Goal: Information Seeking & Learning: Learn about a topic

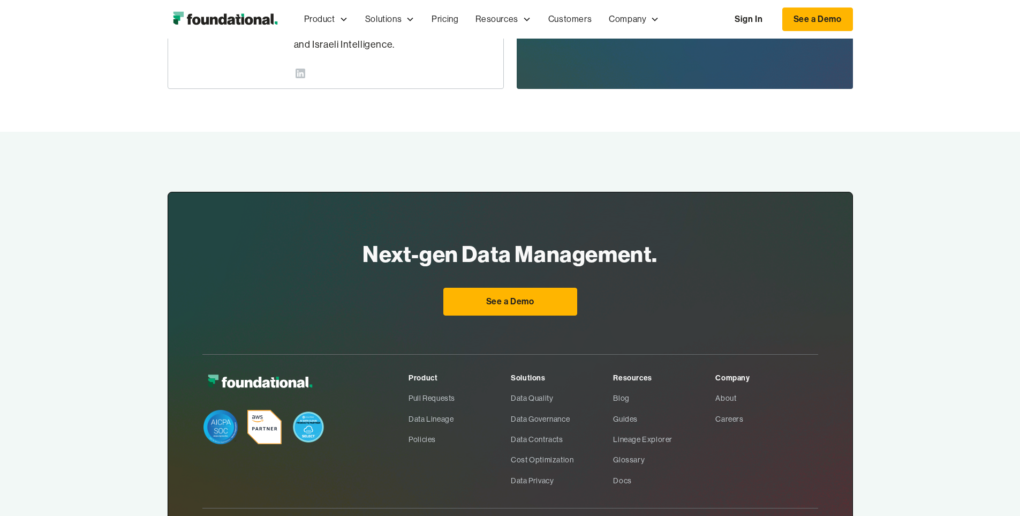
scroll to position [672, 0]
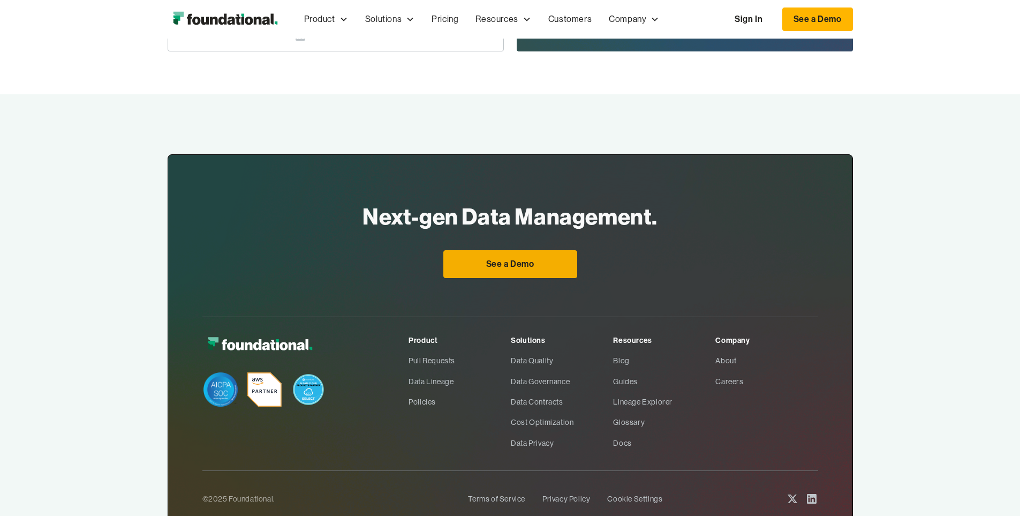
click at [532, 250] on link "See a Demo" at bounding box center [510, 264] width 134 height 28
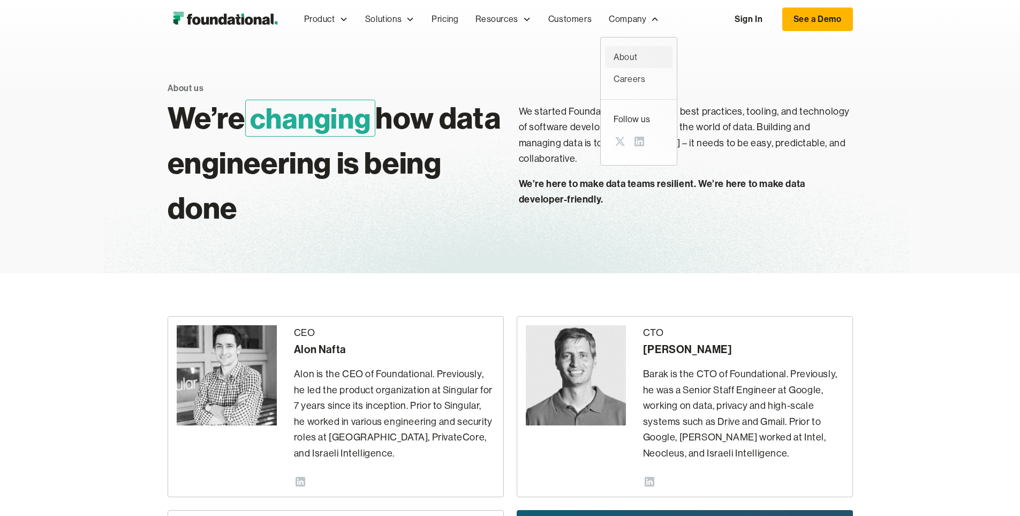
click at [614, 52] on div "About" at bounding box center [639, 57] width 50 height 14
click at [614, 59] on div "About" at bounding box center [639, 57] width 50 height 14
click at [540, 20] on link "Customers" at bounding box center [570, 19] width 61 height 35
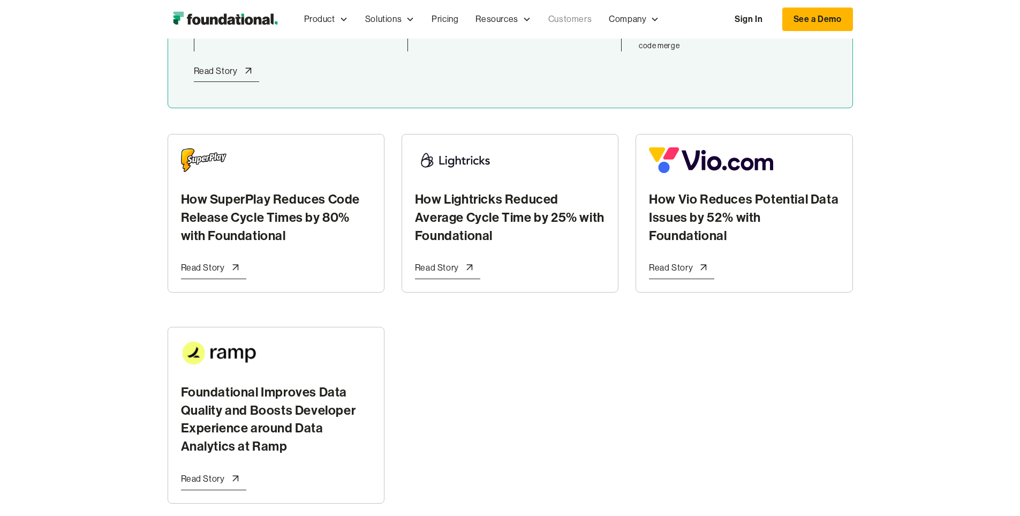
scroll to position [107, 0]
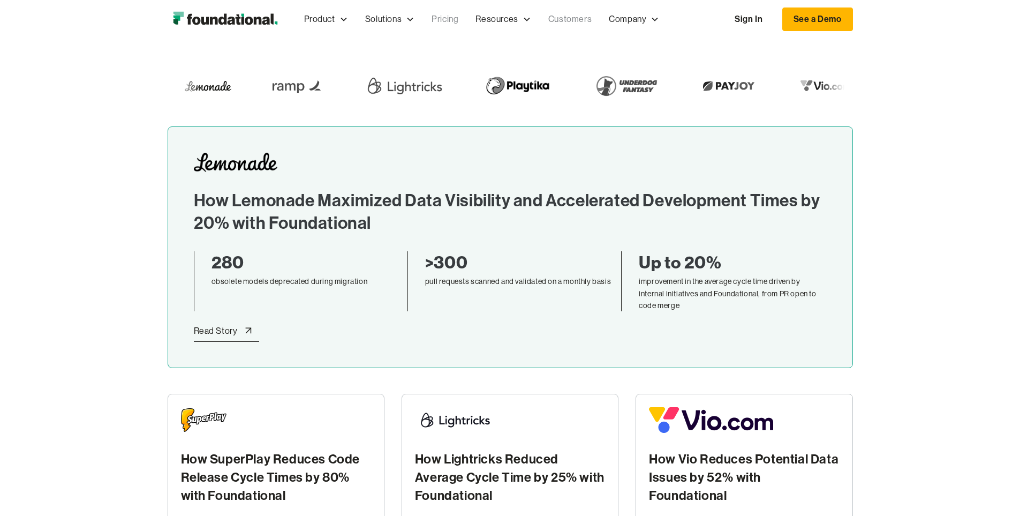
click at [423, 21] on link "Pricing" at bounding box center [445, 19] width 44 height 35
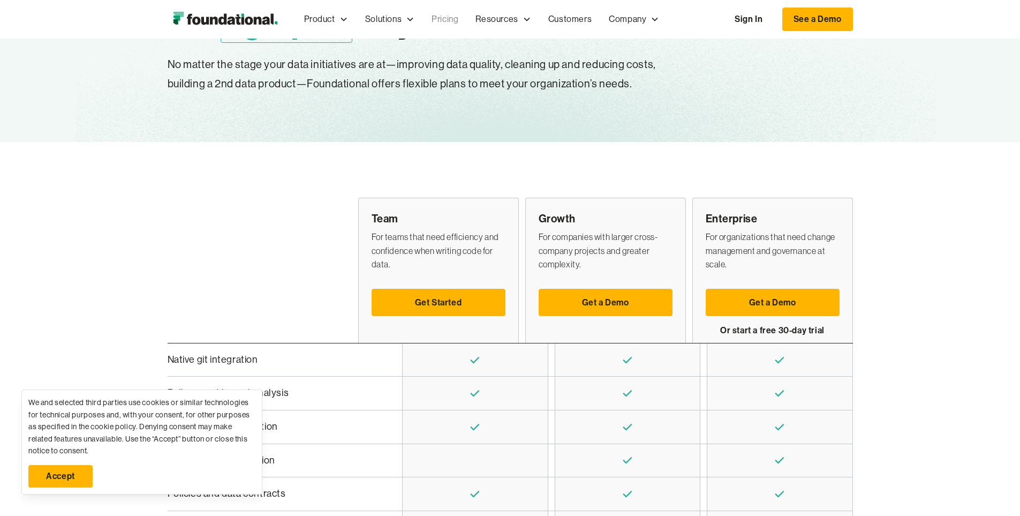
scroll to position [321, 0]
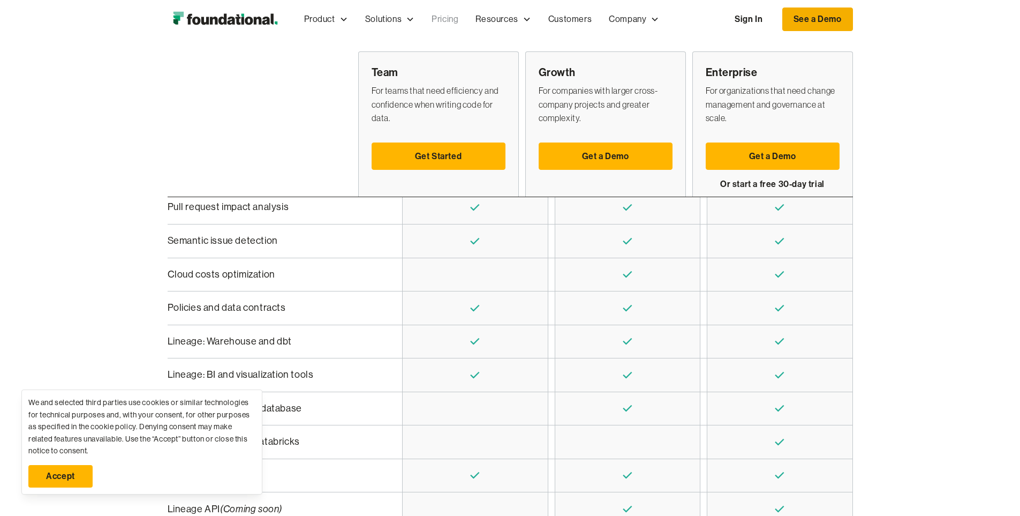
click at [853, 12] on link "See a Demo" at bounding box center [817, 19] width 71 height 24
